Goal: Task Accomplishment & Management: Use online tool/utility

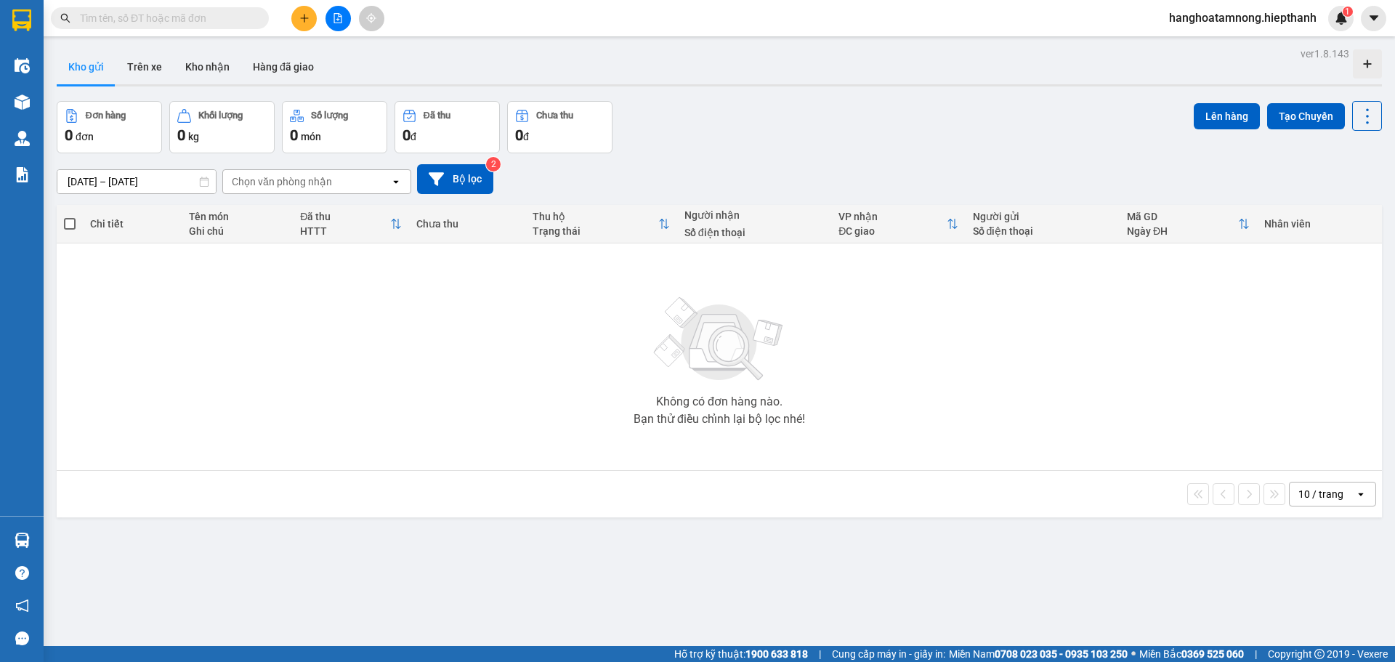
click at [247, 17] on input "text" at bounding box center [165, 18] width 171 height 16
click at [246, 17] on input "text" at bounding box center [165, 18] width 171 height 16
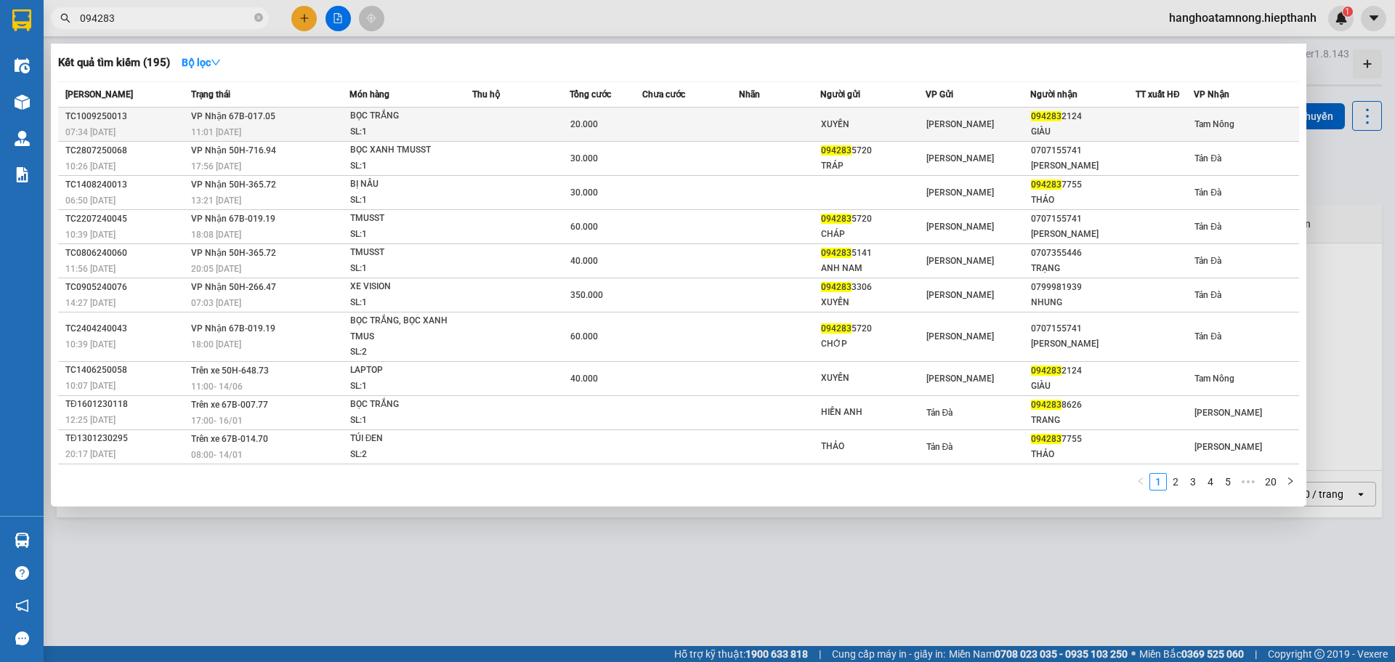
type input "094283"
click at [421, 123] on div "BỌC TRẮNG" at bounding box center [404, 116] width 109 height 16
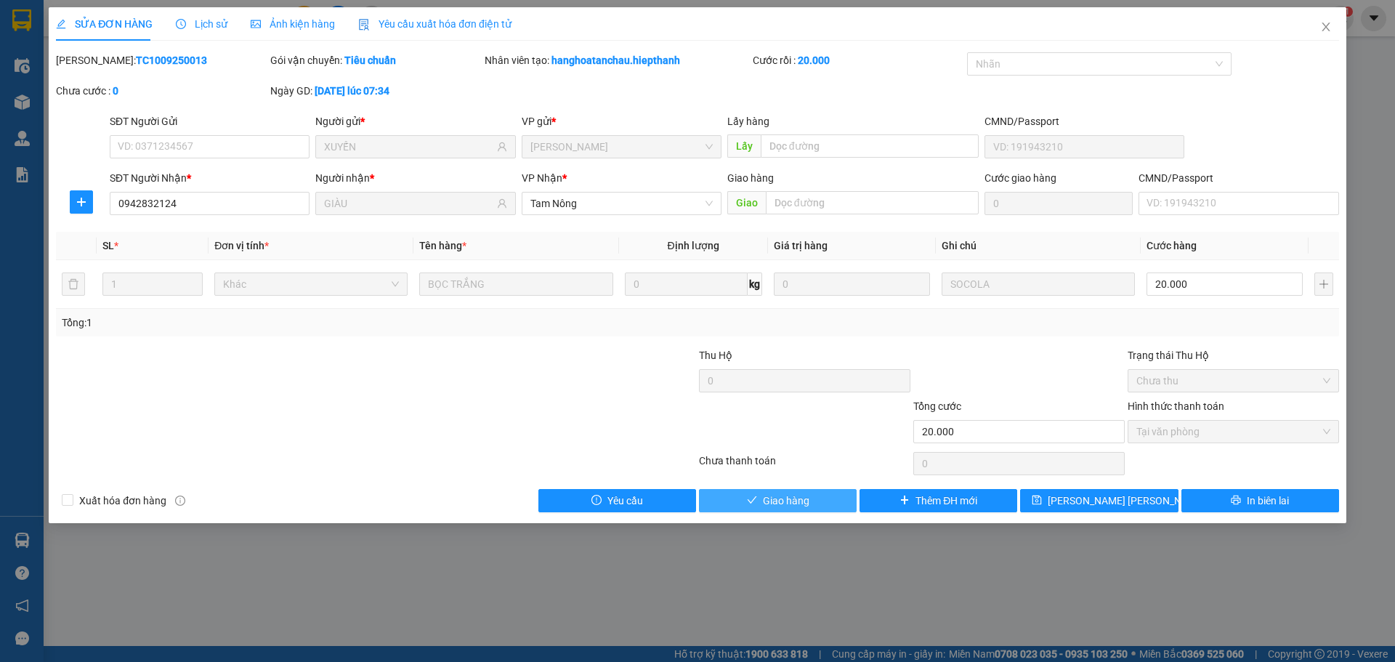
click at [695, 508] on button "Giao hàng" at bounding box center [778, 500] width 158 height 23
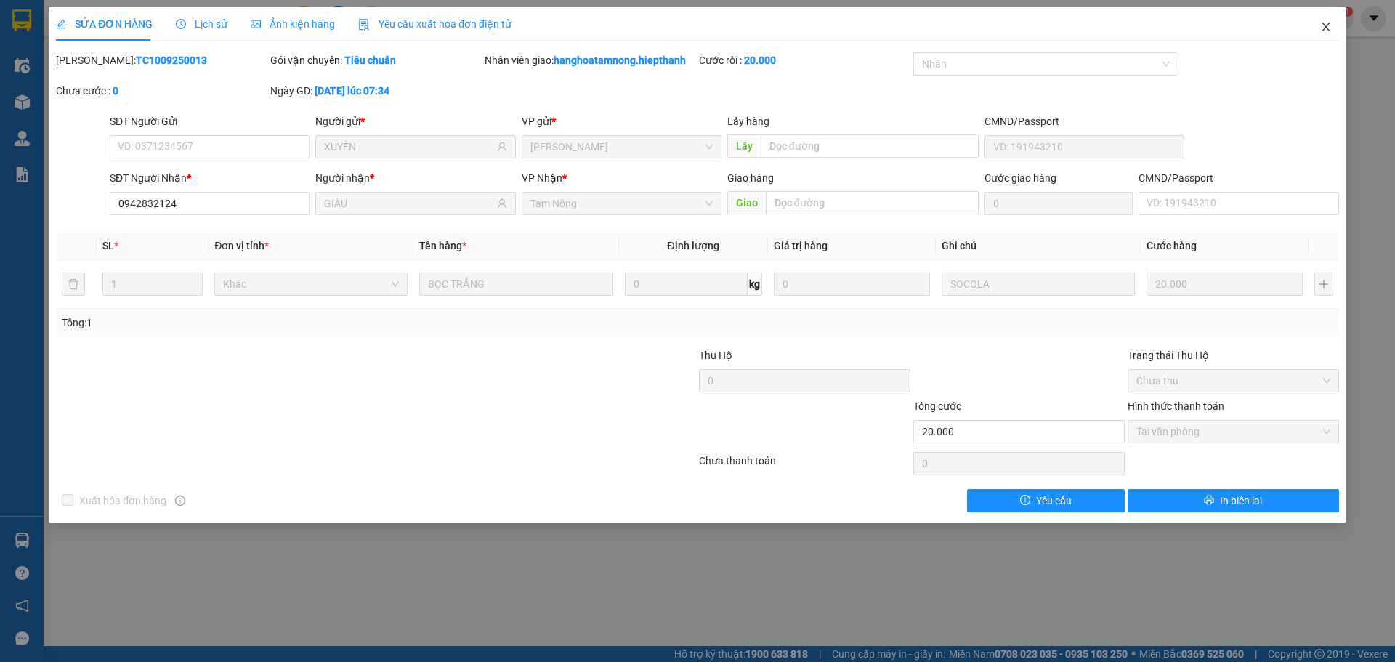
click at [695, 23] on icon "close" at bounding box center [1326, 27] width 12 height 12
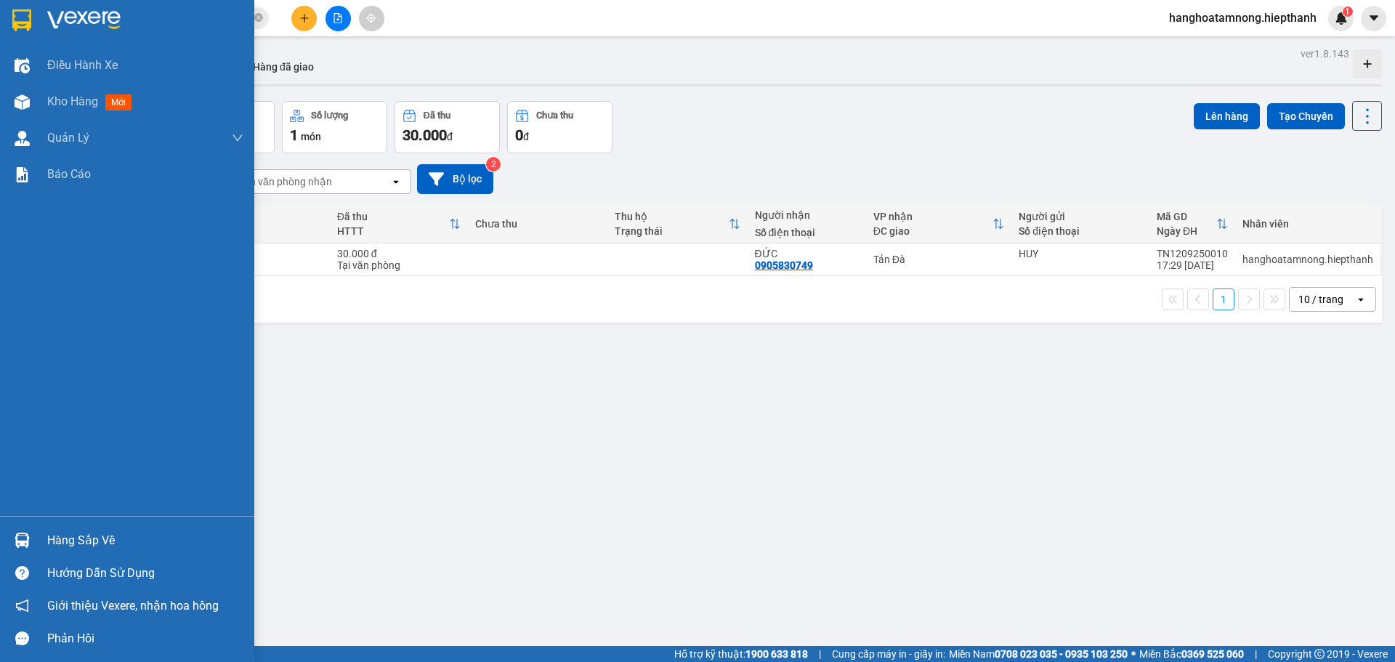
click at [81, 12] on img at bounding box center [83, 20] width 73 height 22
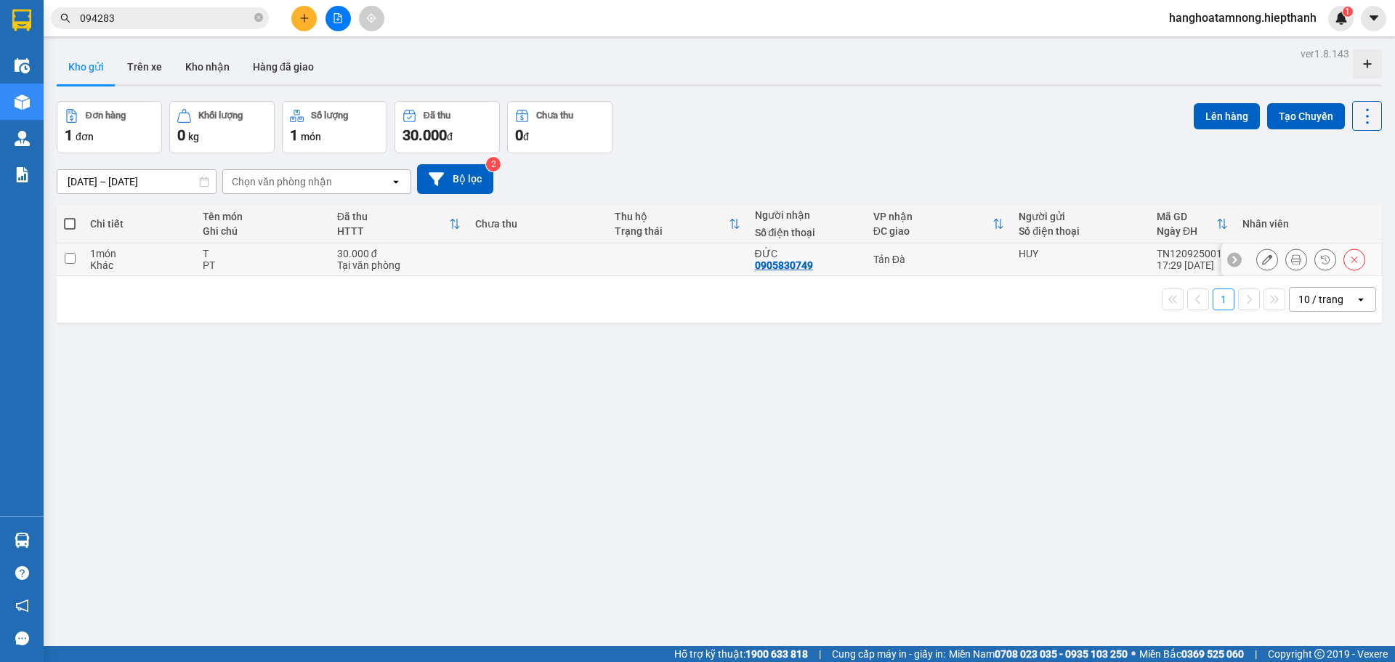
click at [695, 259] on icon at bounding box center [1296, 259] width 10 height 10
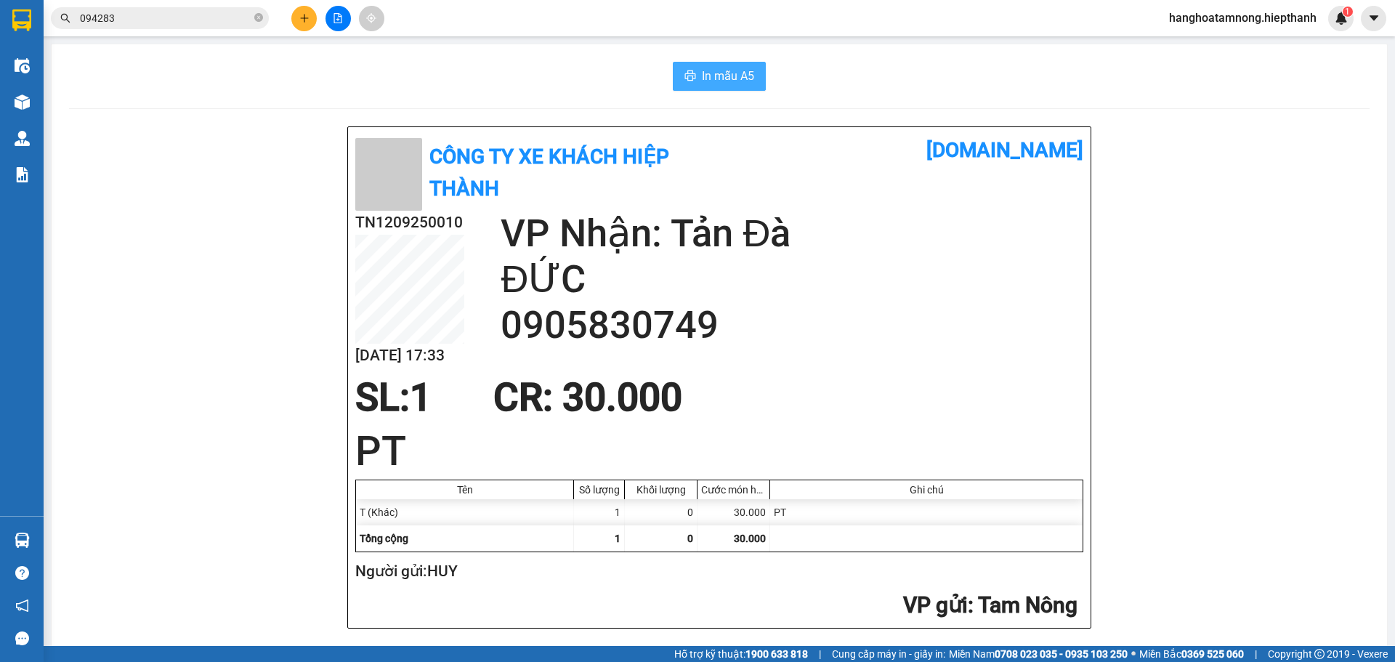
click at [695, 72] on span "In mẫu A5" at bounding box center [728, 76] width 52 height 18
